Goal: Transaction & Acquisition: Purchase product/service

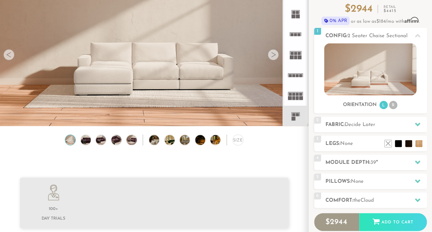
scroll to position [70, 0]
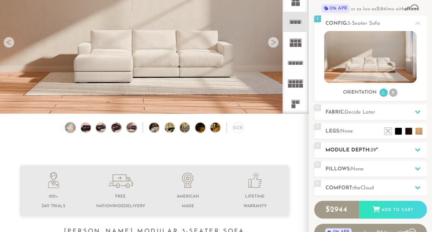
scroll to position [73, 0]
click at [344, 23] on h2 "Config: 3-Seater Sofa" at bounding box center [375, 24] width 101 height 8
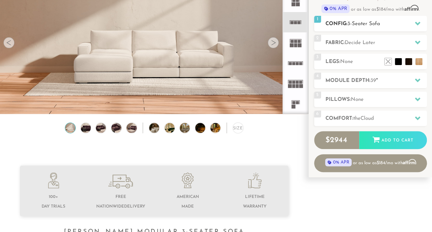
click at [344, 23] on h2 "Config: 3-Seater Sofa" at bounding box center [375, 24] width 101 height 8
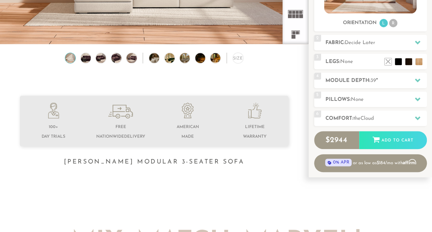
scroll to position [144, 0]
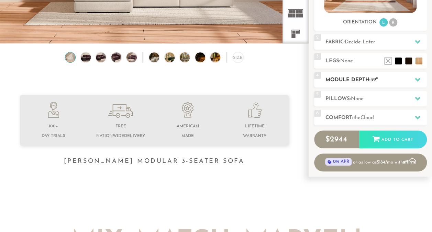
click at [366, 78] on h2 "Module Depth: 39 "" at bounding box center [375, 80] width 101 height 8
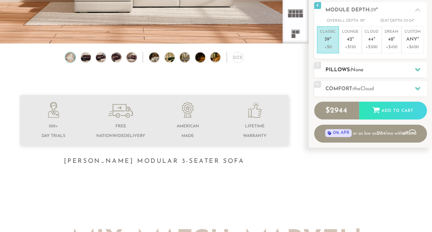
click at [343, 68] on h2 "Pillows: None" at bounding box center [375, 70] width 101 height 8
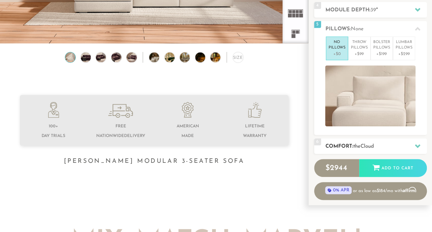
click at [341, 143] on h2 "Comfort: the Cloud" at bounding box center [375, 146] width 101 height 8
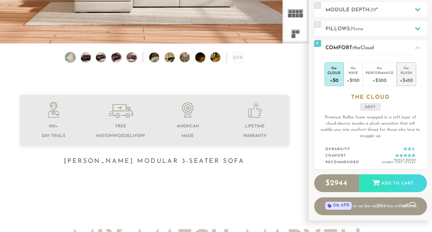
click at [401, 69] on div "the" at bounding box center [406, 66] width 13 height 7
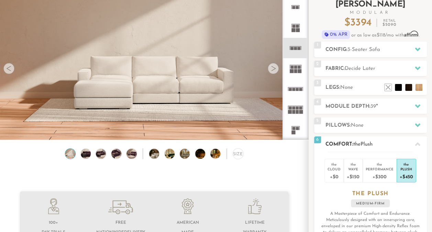
scroll to position [43, 0]
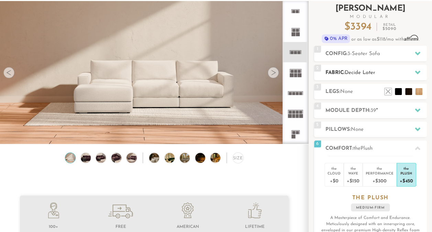
click at [374, 69] on h2 "Fabric: Decide Later" at bounding box center [375, 73] width 101 height 8
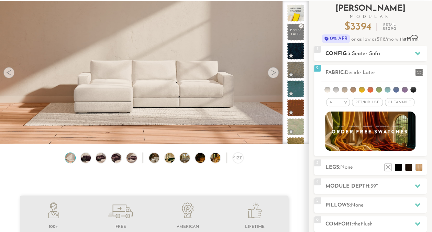
click at [379, 48] on div "1 Config: 3-Seater Sofa R" at bounding box center [370, 53] width 113 height 15
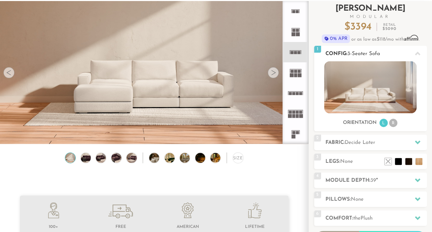
click at [379, 48] on div "1 Config: 3-Seater Sofa R" at bounding box center [370, 53] width 113 height 15
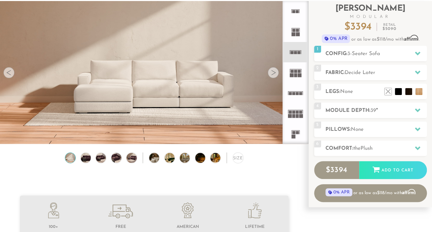
click at [295, 131] on icon at bounding box center [295, 133] width 20 height 20
click at [272, 73] on div at bounding box center [273, 72] width 11 height 11
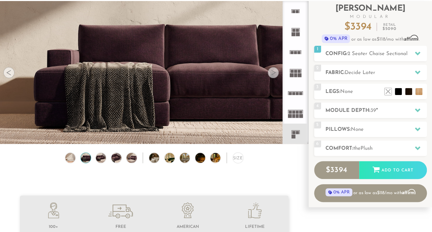
click at [272, 73] on div at bounding box center [273, 72] width 11 height 11
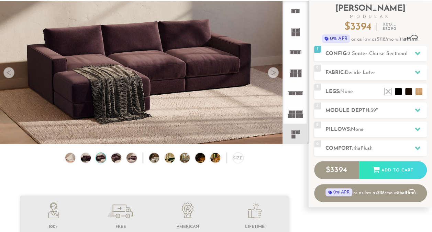
click at [272, 73] on div at bounding box center [273, 72] width 11 height 11
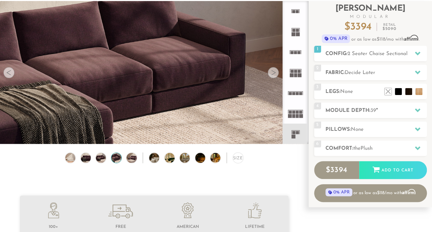
click at [272, 73] on div at bounding box center [273, 72] width 11 height 11
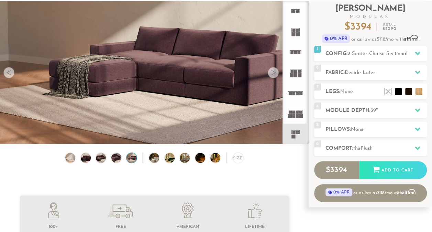
click at [272, 73] on div at bounding box center [273, 72] width 11 height 11
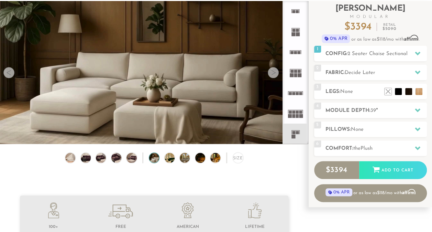
click at [12, 70] on div at bounding box center [8, 72] width 11 height 11
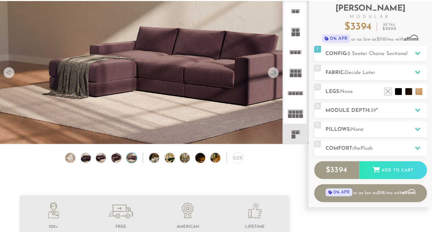
click at [273, 76] on div at bounding box center [273, 72] width 11 height 11
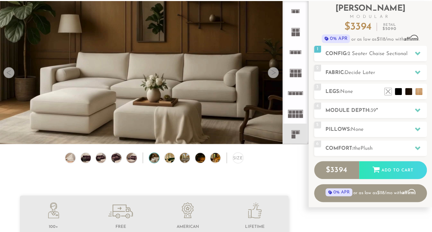
click at [273, 76] on div at bounding box center [273, 72] width 11 height 11
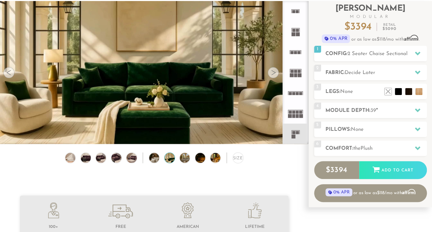
click at [10, 73] on div at bounding box center [8, 72] width 11 height 11
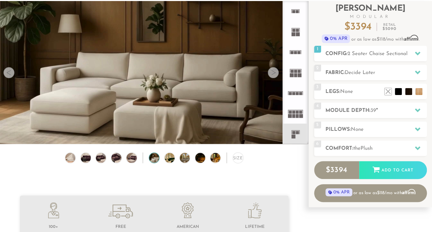
click at [10, 73] on div at bounding box center [8, 72] width 11 height 11
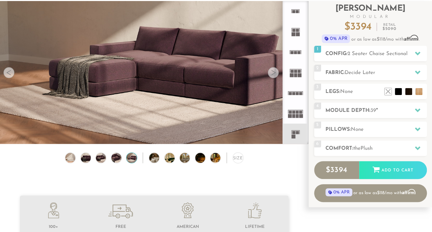
click at [274, 74] on div at bounding box center [273, 72] width 11 height 11
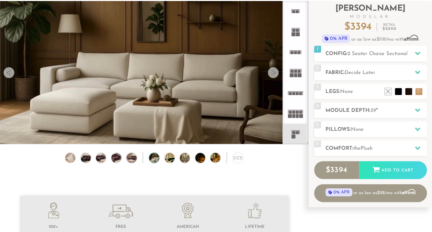
click at [274, 74] on div at bounding box center [273, 72] width 11 height 11
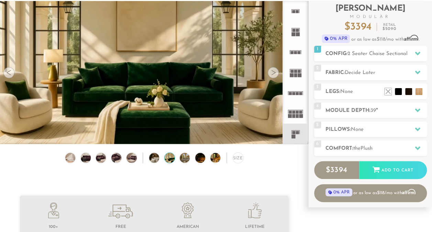
click at [274, 74] on div at bounding box center [273, 72] width 11 height 11
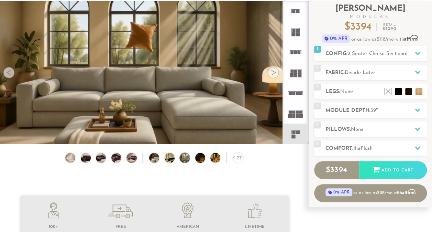
click at [274, 74] on div at bounding box center [273, 72] width 11 height 11
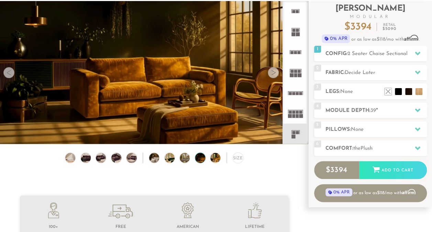
click at [274, 74] on div at bounding box center [273, 72] width 11 height 11
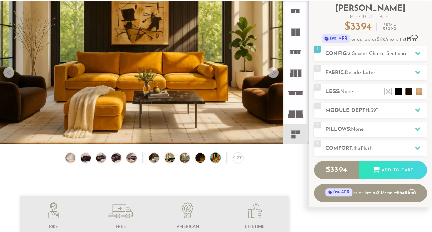
click at [274, 74] on div at bounding box center [273, 72] width 11 height 11
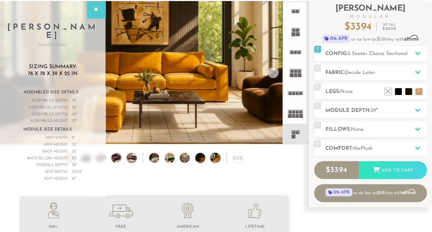
click at [271, 74] on div at bounding box center [273, 72] width 11 height 11
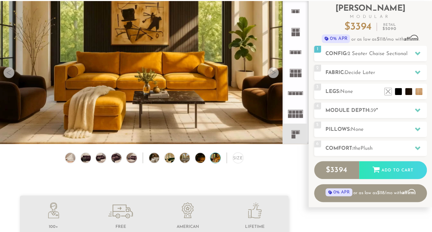
click at [271, 74] on div at bounding box center [273, 72] width 11 height 11
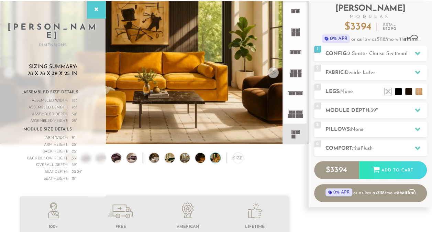
click at [271, 74] on div at bounding box center [273, 72] width 11 height 11
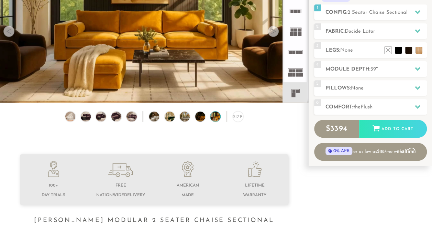
scroll to position [80, 0]
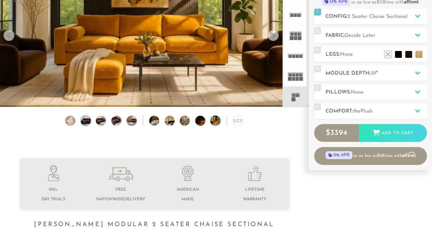
click at [84, 123] on img at bounding box center [86, 120] width 12 height 10
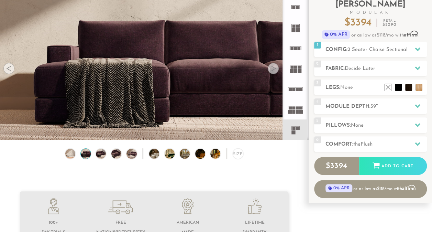
scroll to position [47, 0]
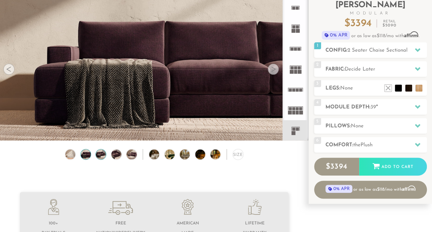
click at [102, 155] on img at bounding box center [101, 154] width 12 height 10
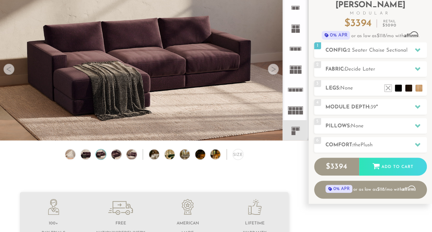
click at [116, 156] on img at bounding box center [116, 154] width 12 height 10
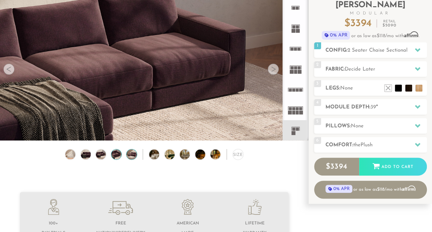
click at [133, 154] on img at bounding box center [132, 154] width 12 height 10
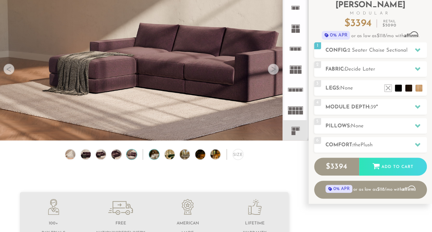
click at [155, 155] on img at bounding box center [158, 154] width 18 height 10
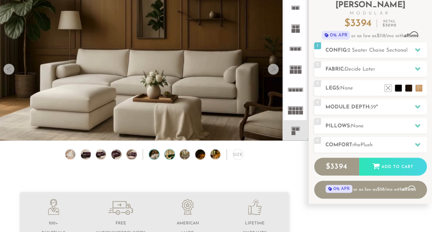
click at [170, 155] on img at bounding box center [174, 154] width 18 height 10
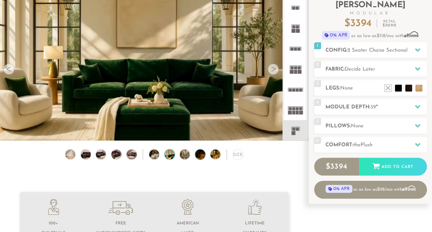
click at [200, 154] on img at bounding box center [204, 154] width 18 height 10
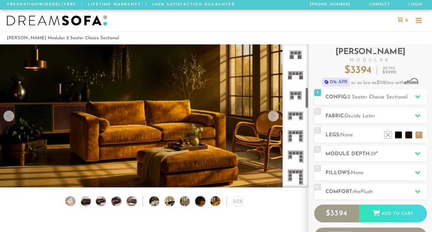
scroll to position [292, 0]
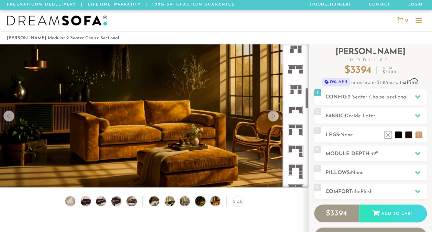
click at [295, 46] on rect at bounding box center [295, 47] width 3 height 3
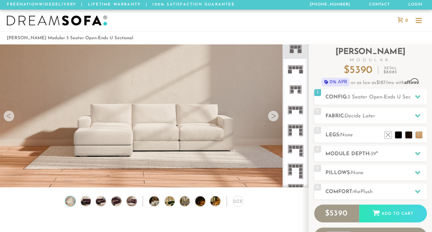
click at [273, 119] on div at bounding box center [273, 115] width 11 height 11
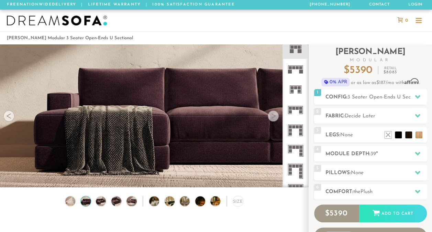
click at [273, 119] on div at bounding box center [273, 115] width 11 height 11
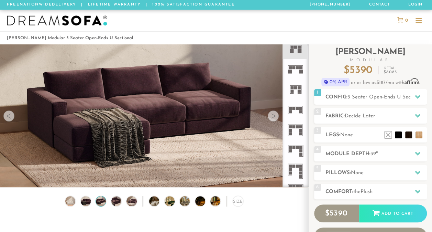
click at [273, 119] on div at bounding box center [273, 115] width 11 height 11
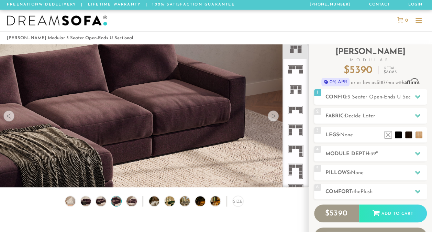
click at [273, 119] on div at bounding box center [273, 115] width 11 height 11
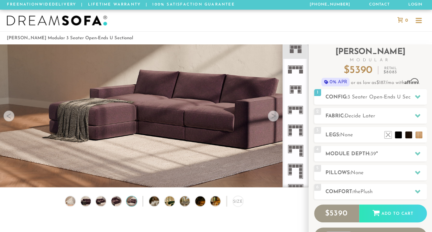
click at [273, 119] on div at bounding box center [273, 115] width 11 height 11
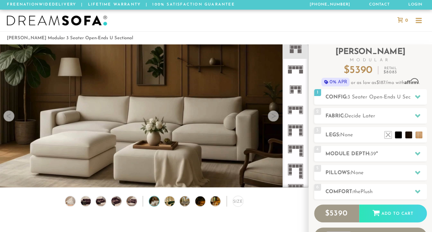
click at [273, 119] on div at bounding box center [273, 115] width 11 height 11
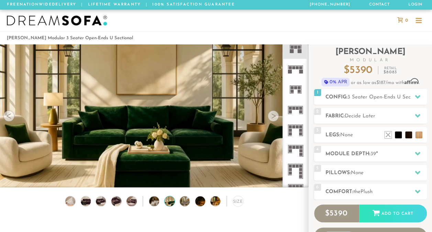
click at [273, 119] on div at bounding box center [273, 115] width 11 height 11
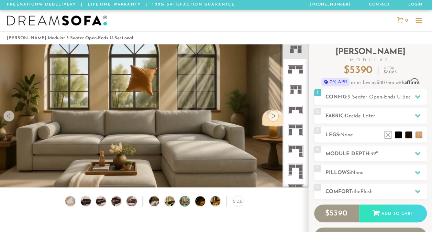
click at [10, 118] on div at bounding box center [8, 115] width 11 height 11
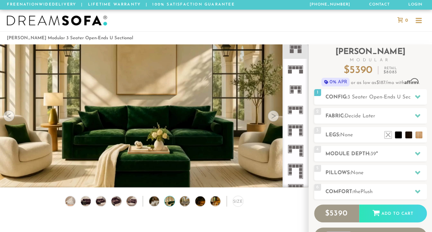
click at [276, 117] on div at bounding box center [273, 115] width 11 height 11
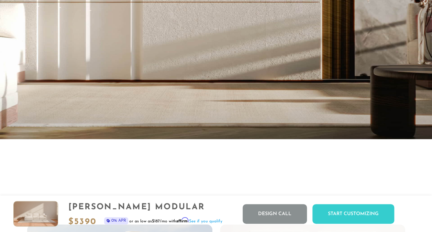
scroll to position [1330, 0]
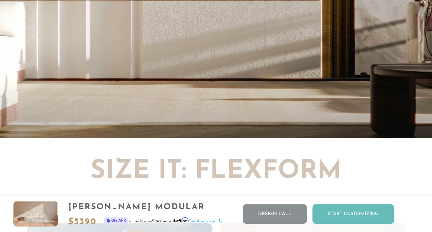
click at [338, 208] on div "Start Customizing" at bounding box center [353, 214] width 82 height 20
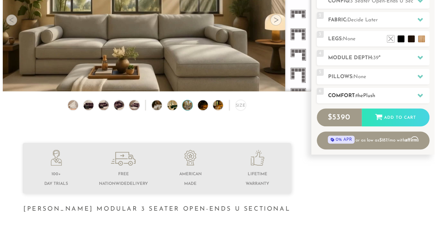
scroll to position [0, 0]
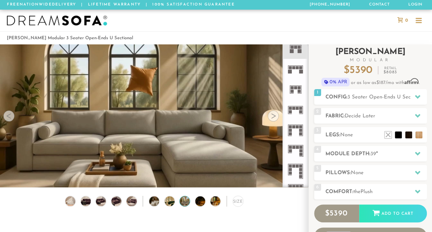
click at [353, 55] on h2 "[PERSON_NAME] Modular" at bounding box center [370, 55] width 113 height 14
click at [415, 21] on div at bounding box center [418, 21] width 6 height 6
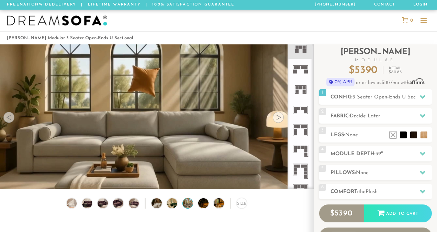
scroll to position [7550, 432]
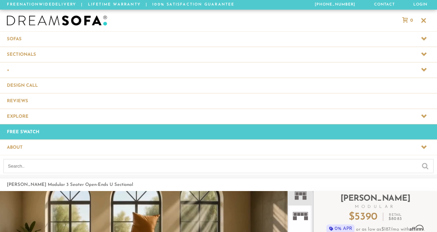
click at [65, 160] on input "text" at bounding box center [218, 166] width 430 height 14
type input "skye"
click at [422, 161] on input "submit" at bounding box center [425, 165] width 7 height 8
